Goal: Navigation & Orientation: Find specific page/section

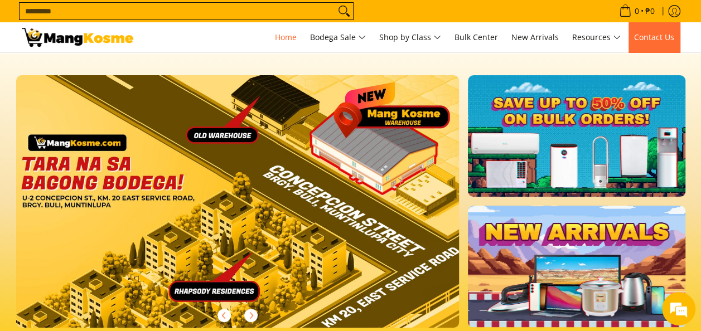
click at [650, 35] on span "Contact Us" at bounding box center [654, 37] width 40 height 11
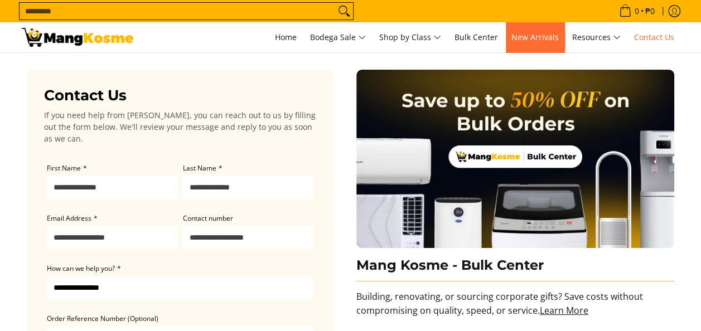
click at [536, 38] on span "New Arrivals" at bounding box center [534, 37] width 47 height 11
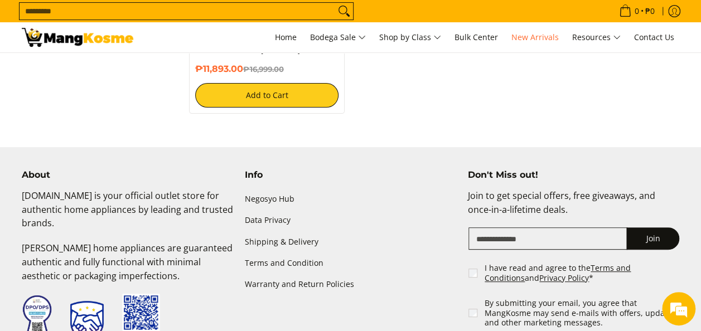
scroll to position [2363, 0]
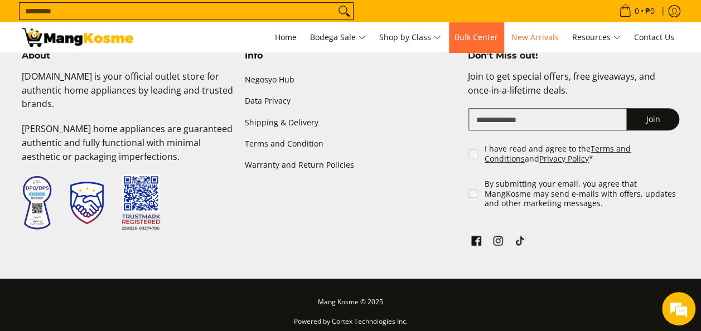
click at [485, 39] on span "Bulk Center" at bounding box center [475, 37] width 43 height 11
